Goal: Task Accomplishment & Management: Manage account settings

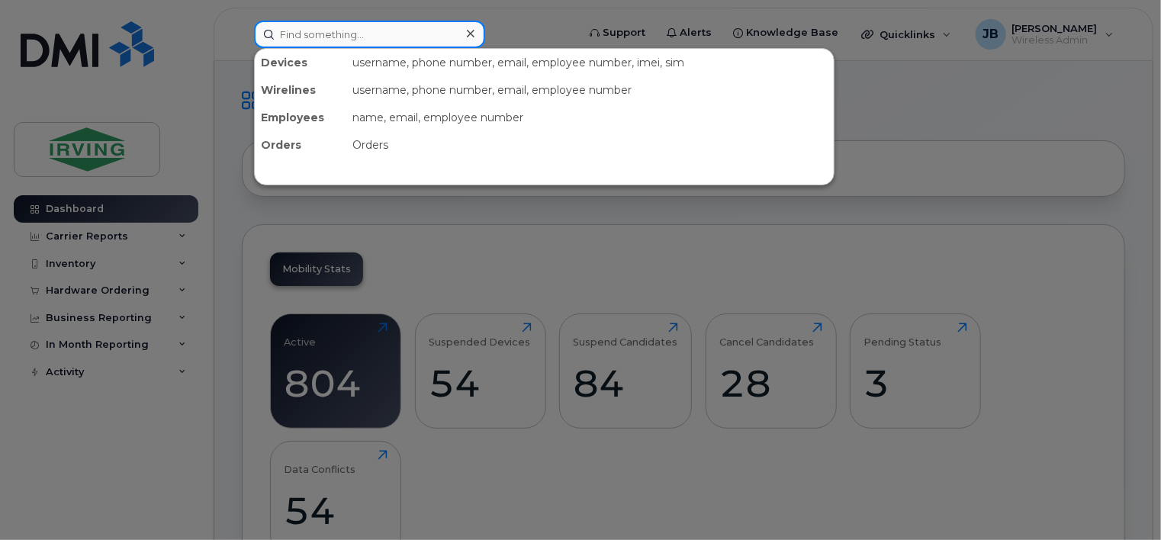
click at [283, 36] on input at bounding box center [369, 34] width 231 height 27
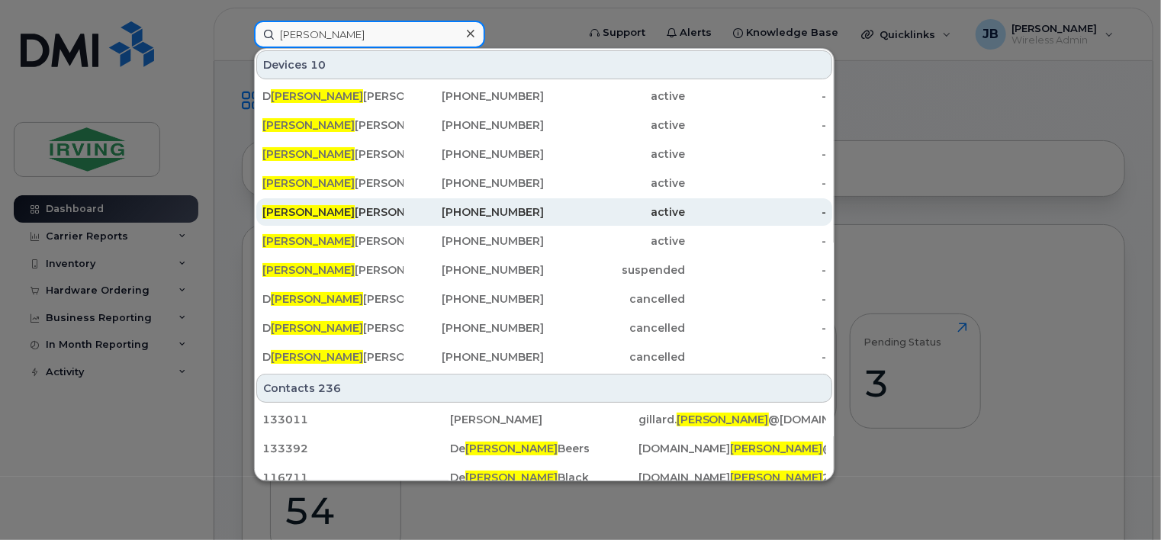
type input "WAYNE"
click at [307, 213] on div "Wayne Walton" at bounding box center [332, 211] width 141 height 15
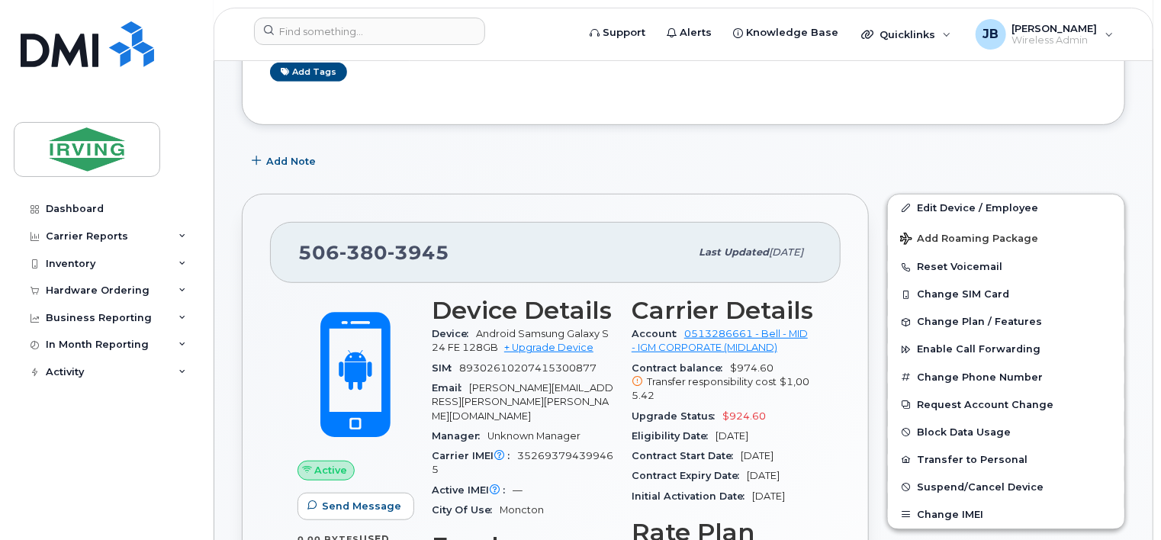
scroll to position [305, 0]
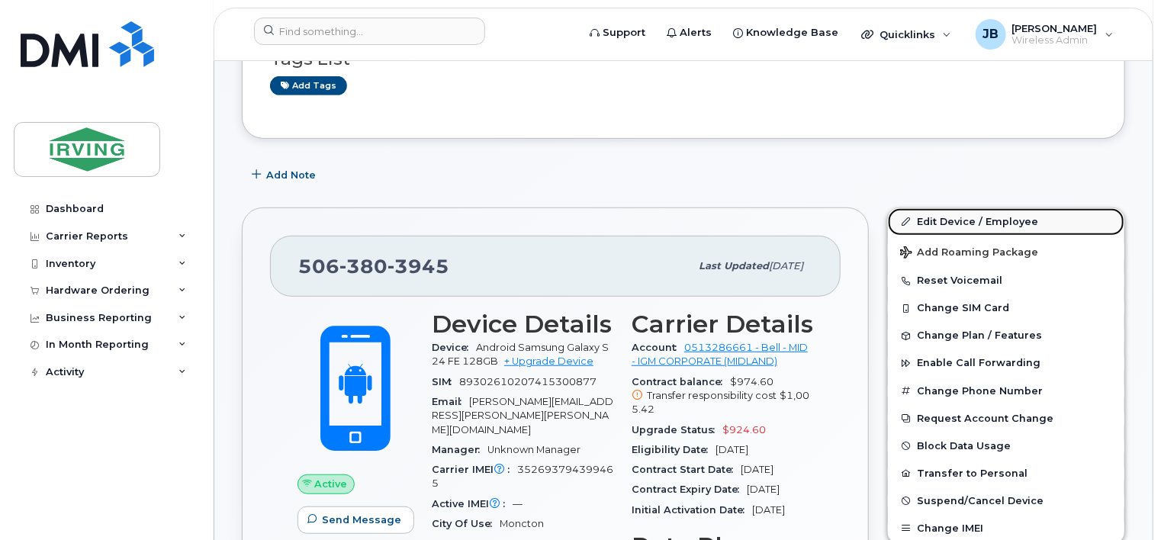
click at [951, 217] on link "Edit Device / Employee" at bounding box center [1006, 221] width 236 height 27
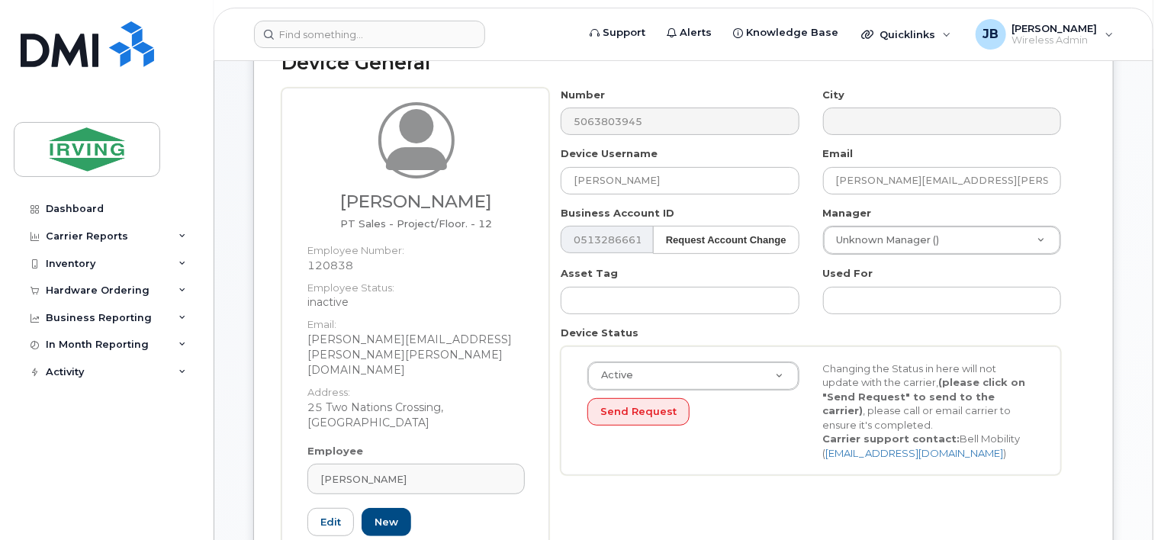
scroll to position [153, 0]
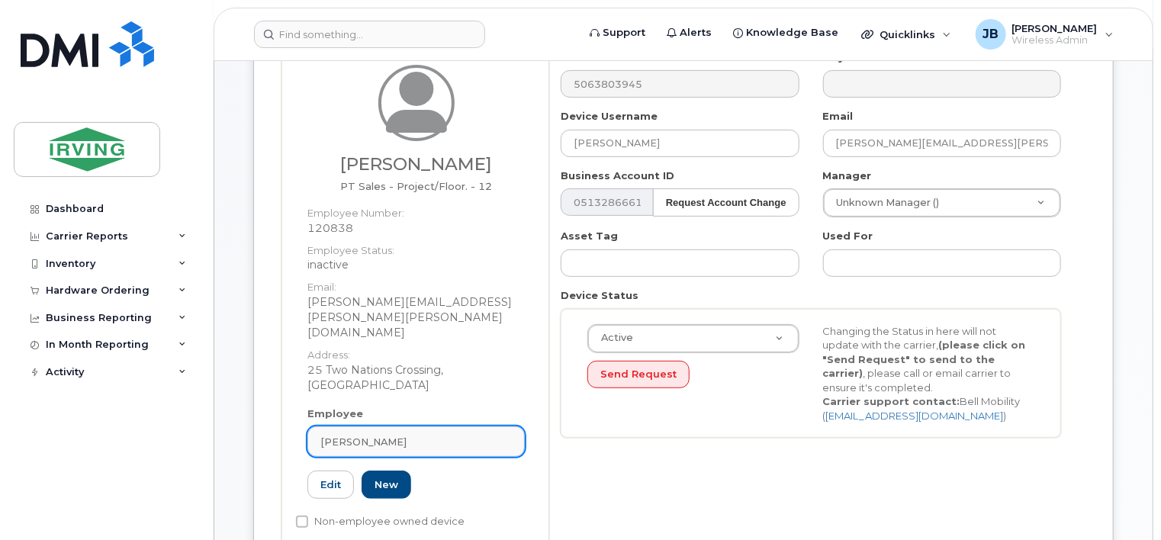
click at [398, 435] on div "[PERSON_NAME]" at bounding box center [415, 442] width 191 height 14
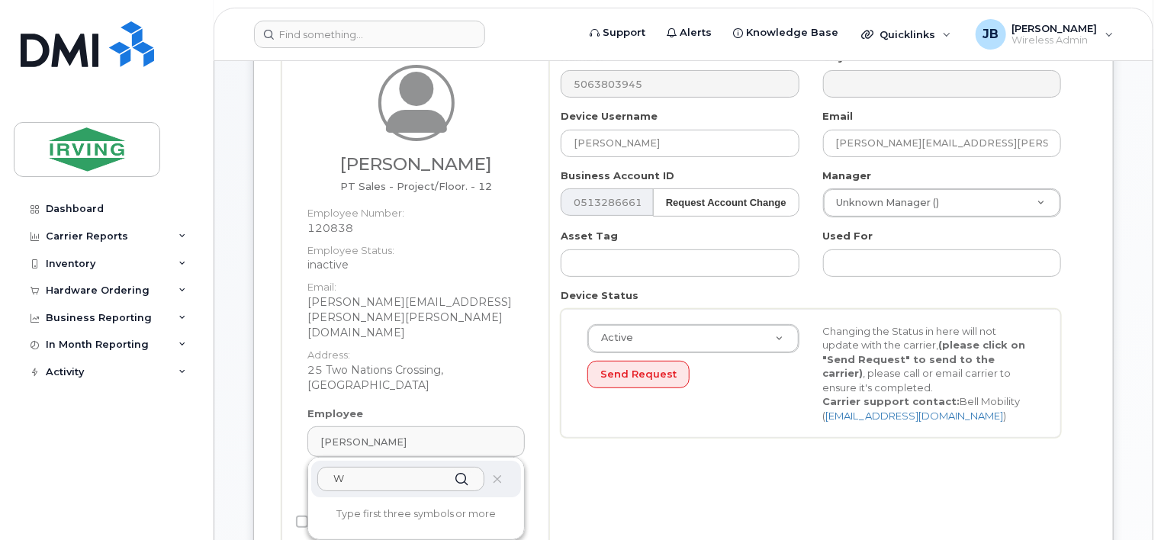
type input "WA"
click at [430, 467] on input "WA" at bounding box center [400, 479] width 167 height 24
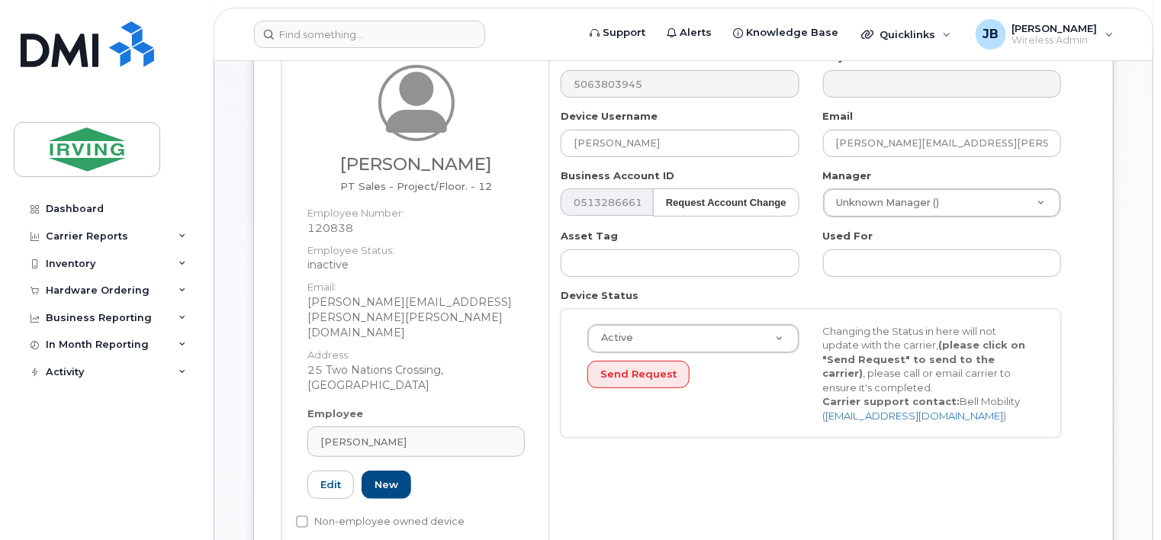
type input "Saving..."
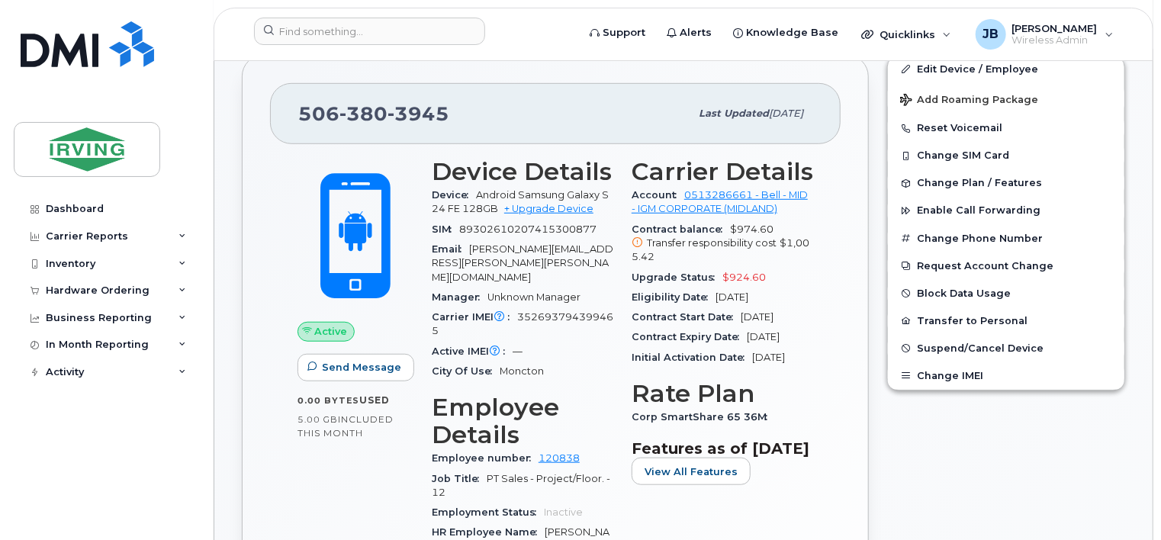
scroll to position [534, 0]
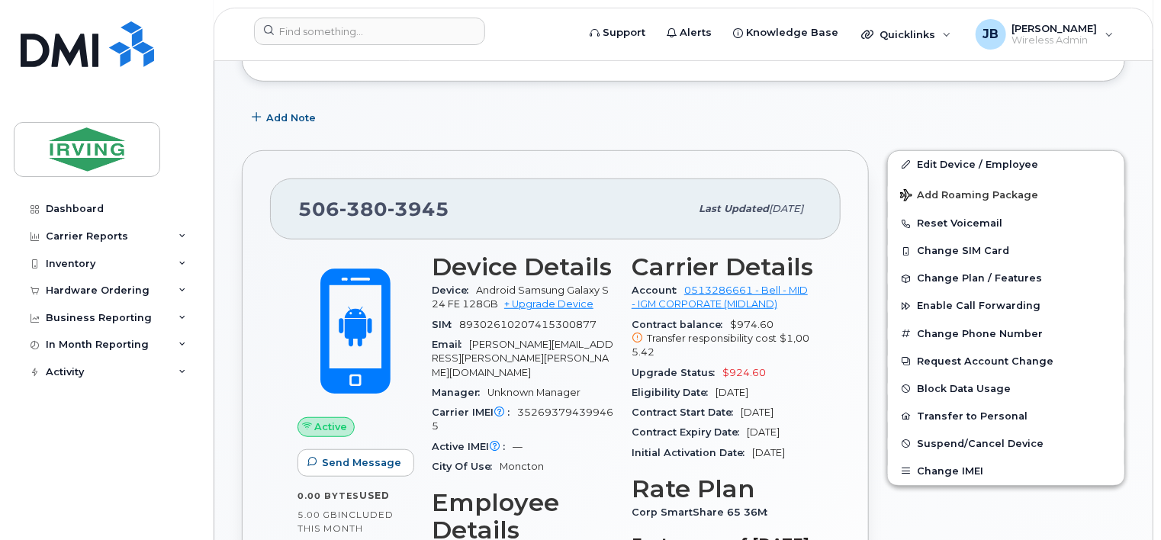
scroll to position [381, 0]
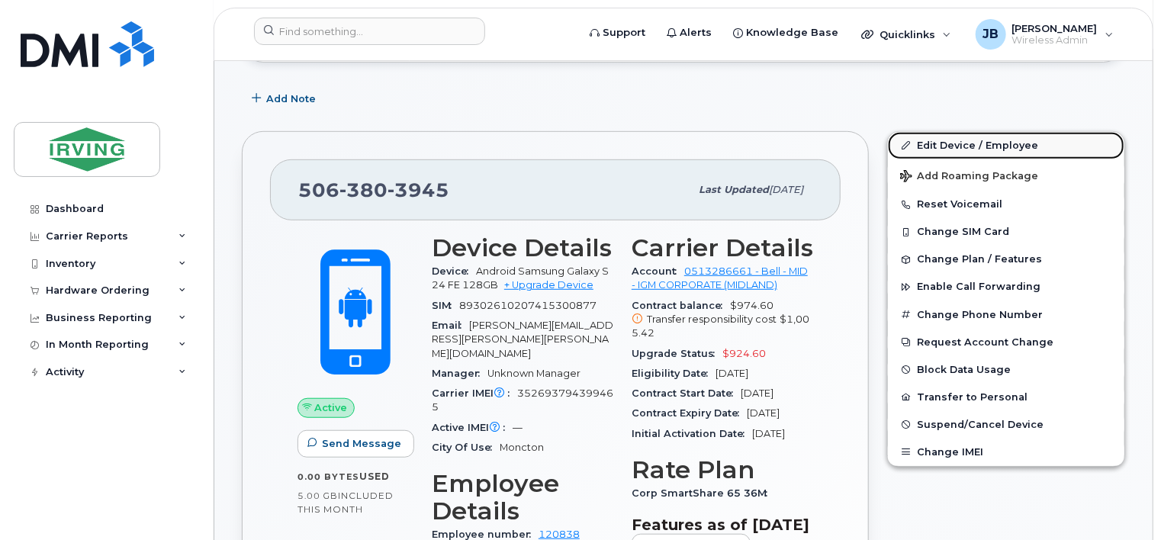
click at [961, 146] on link "Edit Device / Employee" at bounding box center [1006, 145] width 236 height 27
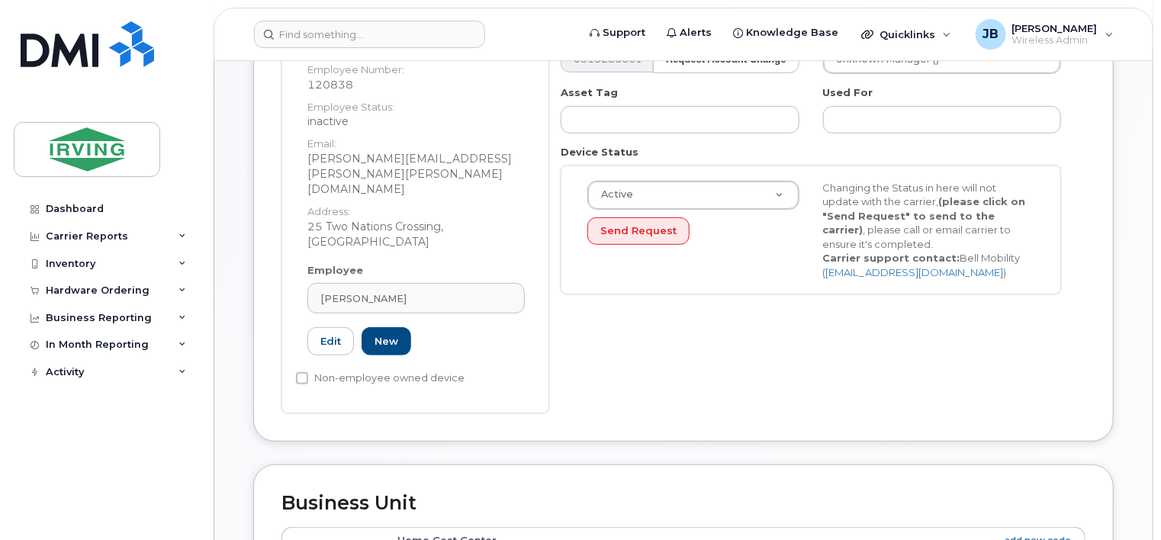
scroll to position [305, 0]
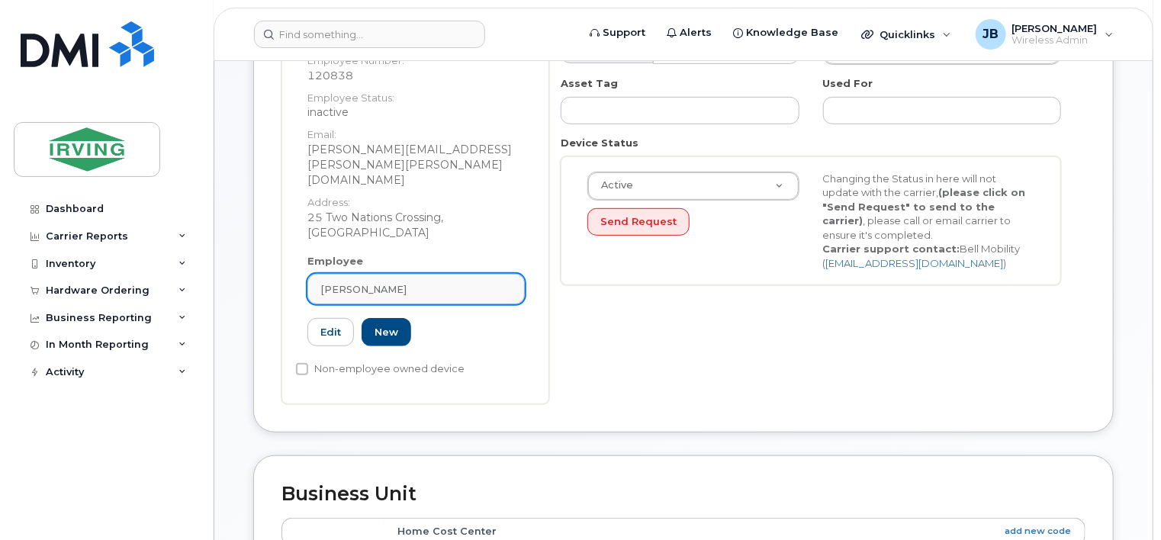
click at [406, 282] on div "[PERSON_NAME]" at bounding box center [415, 289] width 191 height 14
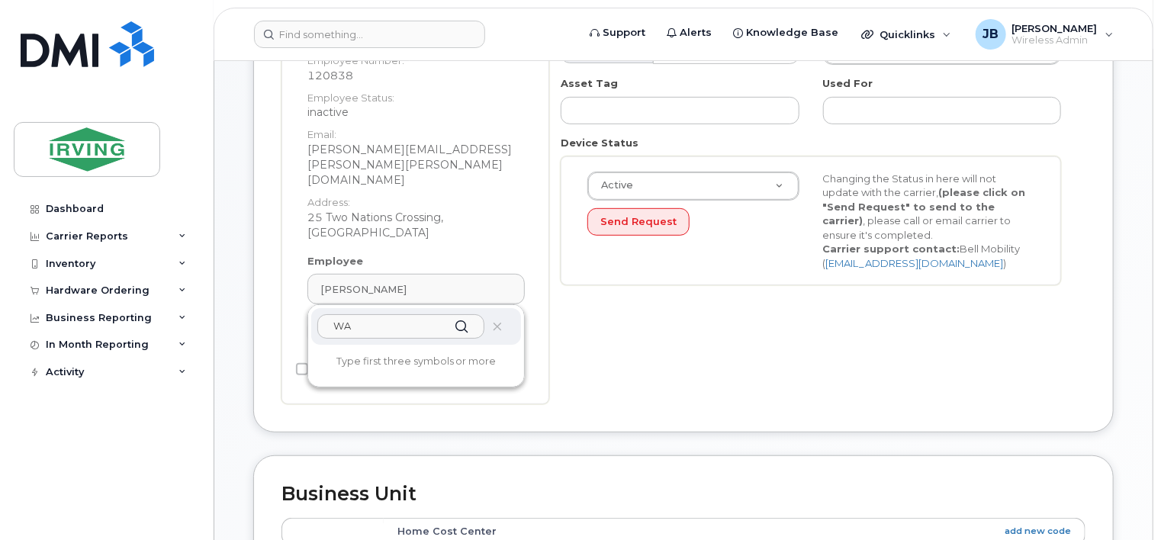
type input "[PERSON_NAME][EMAIL_ADDRESS][PERSON_NAME][DOMAIN_NAME]"
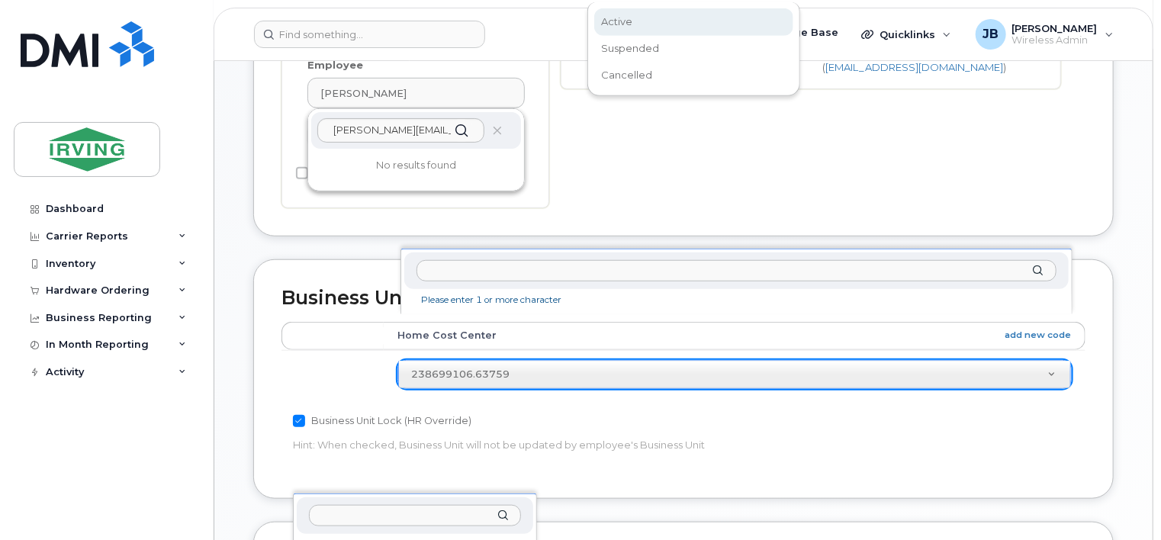
scroll to position [501, 0]
